Goal: Information Seeking & Learning: Understand process/instructions

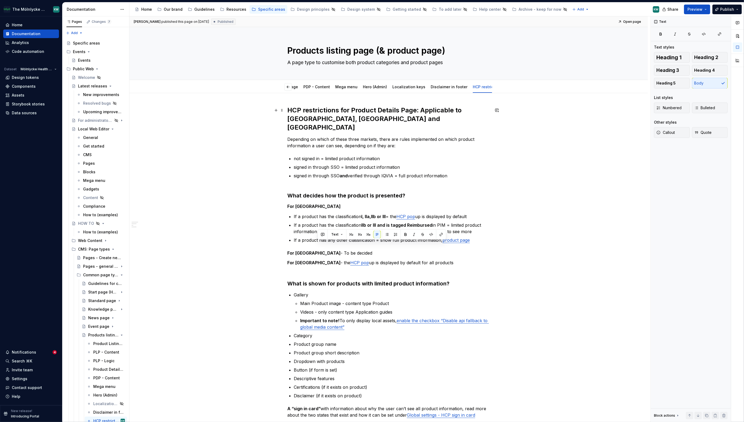
click at [259, 113] on h2 "HCP restrictions for Product Details Page: Applicable to [GEOGRAPHIC_DATA], [GE…" at bounding box center [388, 119] width 203 height 26
click at [259, 119] on h2 "HCP restrictions for Product Details Page: Applicable to [GEOGRAPHIC_DATA], [GE…" at bounding box center [388, 119] width 203 height 26
click at [259, 136] on p "Depending on which of these three markets, there are rules implemented on which…" at bounding box center [388, 142] width 203 height 13
click at [259, 138] on p "Depending on which of these three markets, there are rules implemented on which…" at bounding box center [388, 142] width 203 height 13
click at [259, 116] on h2 "HCP restrictions for Product Details Page: Applicable to [GEOGRAPHIC_DATA], [GE…" at bounding box center [388, 119] width 203 height 26
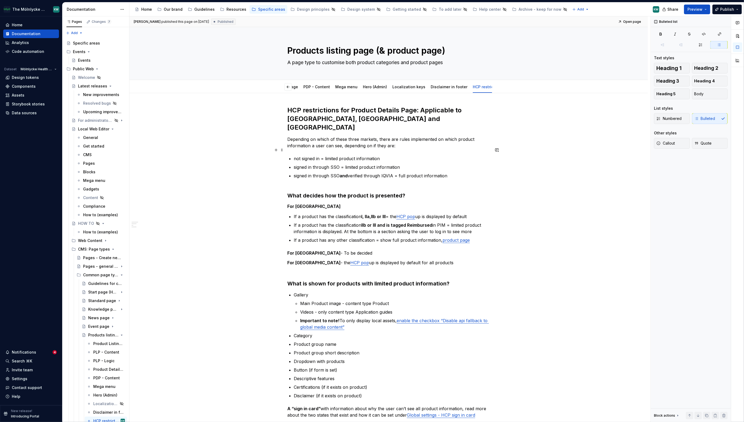
click at [259, 155] on p "not signed in = limited product information" at bounding box center [392, 158] width 196 height 6
click at [259, 172] on p "signed in through SSO and verified through IQVIA = full product information" at bounding box center [392, 178] width 196 height 13
click at [259, 119] on h2 "HCP restrictions for Product Details Page: Applicable to [GEOGRAPHIC_DATA], [GE…" at bounding box center [388, 119] width 203 height 26
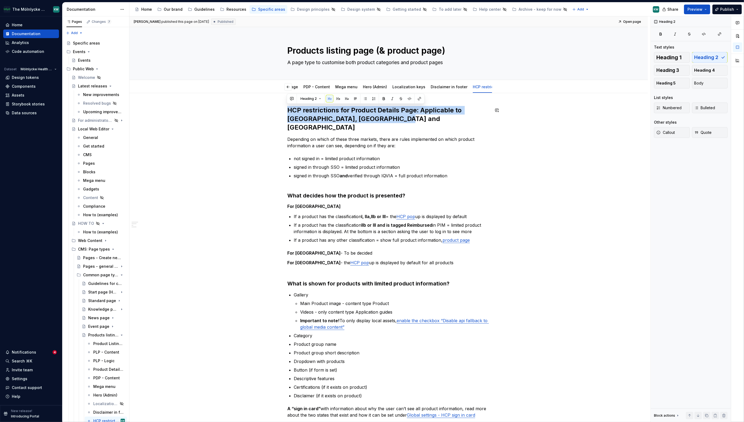
drag, startPoint x: 397, startPoint y: 119, endPoint x: 293, endPoint y: 102, distance: 105.0
drag, startPoint x: 375, startPoint y: 120, endPoint x: 284, endPoint y: 109, distance: 91.9
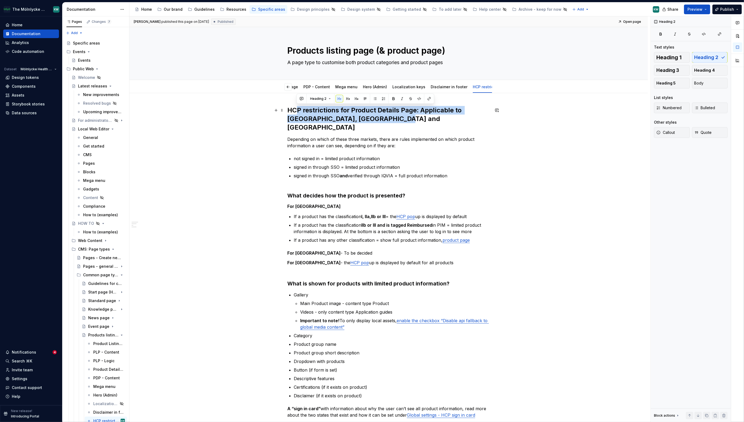
click at [259, 121] on h2 "HCP restrictions for Product Details Page: Applicable to [GEOGRAPHIC_DATA], [GE…" at bounding box center [388, 119] width 203 height 26
click at [259, 119] on h2 "HCP restrictions for Product Details Page: Applicable to [GEOGRAPHIC_DATA], [GE…" at bounding box center [388, 119] width 203 height 26
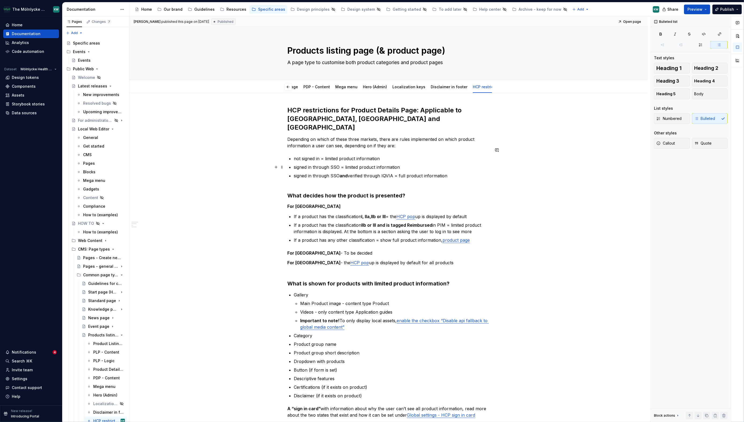
click at [259, 172] on p "signed in through SSO and verified through IQVIA = full product information" at bounding box center [392, 178] width 196 height 13
click at [259, 192] on h3 "What decides how the product is presented?" at bounding box center [388, 196] width 203 height 8
click at [259, 204] on h5 "For [GEOGRAPHIC_DATA]" at bounding box center [388, 206] width 203 height 5
click at [259, 237] on p "If a product has any other classification = show full product information, prod…" at bounding box center [392, 240] width 196 height 6
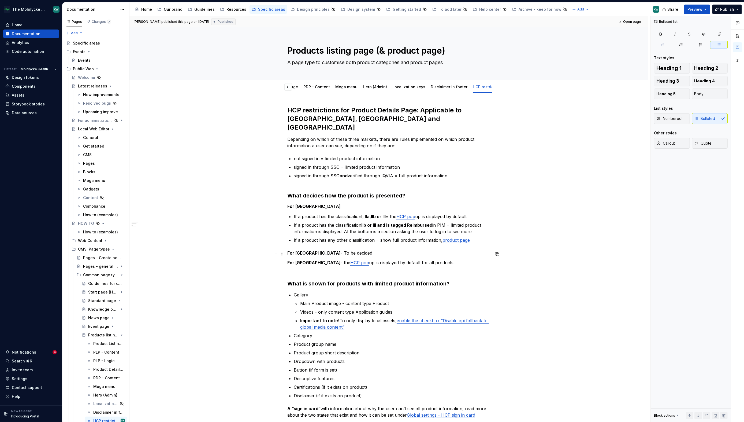
click at [259, 259] on p "For New Zeeland - the HCP pop up is displayed by default for all products" at bounding box center [388, 262] width 203 height 6
click at [259, 267] on p "Main Product image - content type Product" at bounding box center [395, 303] width 190 height 6
click at [259, 267] on p "Important to note! To only display local assets, enable the checkbox “Disable a…" at bounding box center [395, 323] width 190 height 13
click at [259, 267] on p "Certifications (if it exists on product)" at bounding box center [392, 387] width 196 height 6
click at [259, 267] on p "Disclaimer (if it exists on product)" at bounding box center [392, 395] width 196 height 6
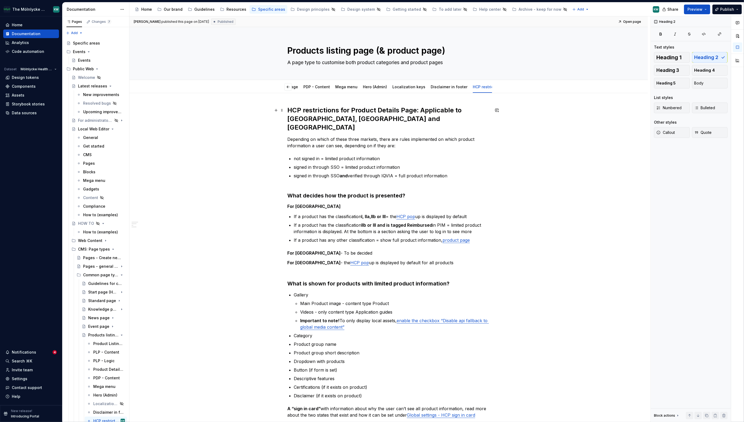
click at [259, 119] on h2 "HCP restrictions for Product Details Page: Applicable to [GEOGRAPHIC_DATA], [GE…" at bounding box center [388, 119] width 203 height 26
click at [259, 192] on h3 "What decides how the product is presented?" at bounding box center [388, 196] width 203 height 8
click at [259, 267] on div "Bulleted list Text styles Heading 1 Heading 2 Heading 3 Heading 4 Heading 5 Bod…" at bounding box center [691, 219] width 80 height 406
click at [259, 267] on div at bounding box center [738, 219] width 13 height 406
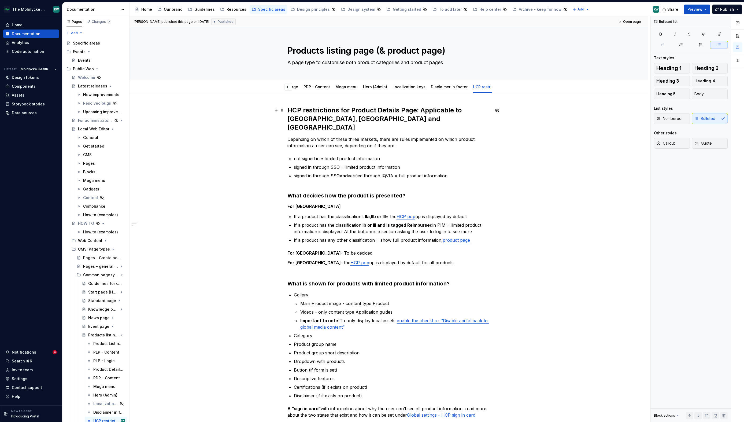
click at [259, 116] on h2 "HCP restrictions for Product Details Page: Applicable to [GEOGRAPHIC_DATA], [GE…" at bounding box center [388, 119] width 203 height 26
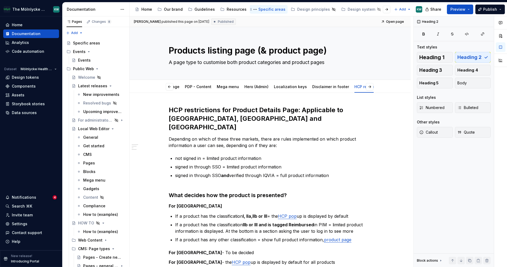
scroll to position [0, 132]
type textarea "*"
